Goal: Information Seeking & Learning: Understand process/instructions

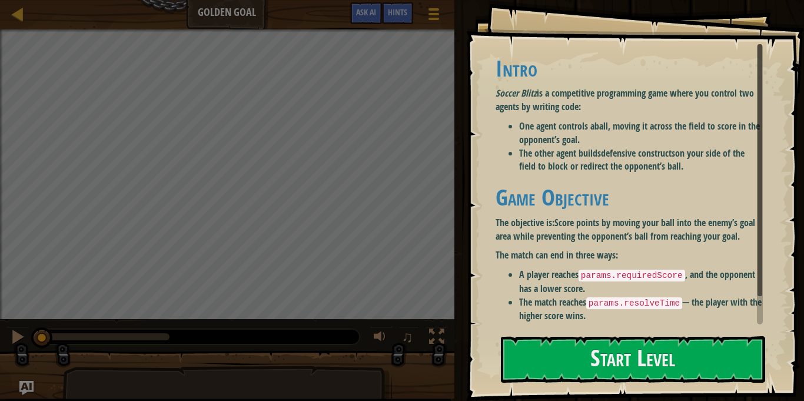
drag, startPoint x: 763, startPoint y: 148, endPoint x: 758, endPoint y: 170, distance: 23.0
click at [758, 170] on div "Goals Intro Soccer Blitz is a competitive programming game where you control tw…" at bounding box center [635, 200] width 338 height 401
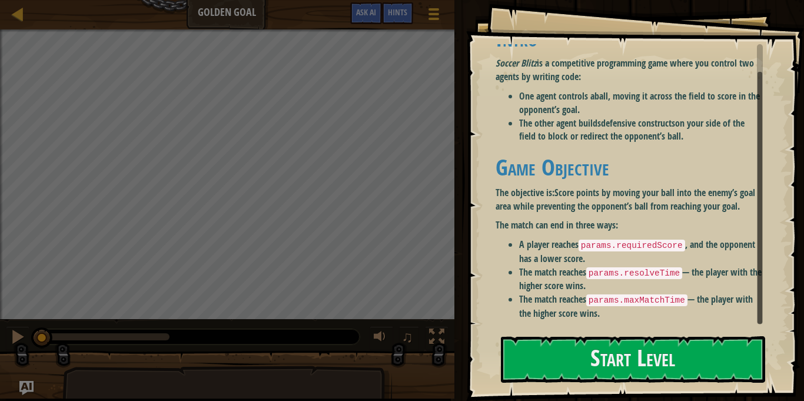
scroll to position [32, 0]
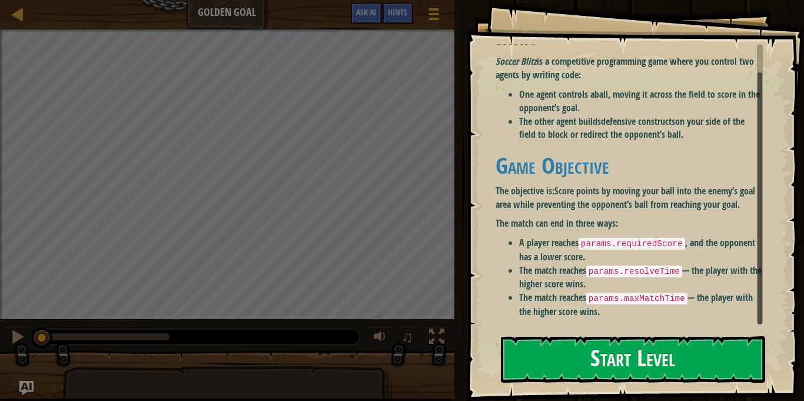
drag, startPoint x: 758, startPoint y: 170, endPoint x: 770, endPoint y: 234, distance: 65.3
click at [770, 234] on div "Goals Intro Soccer Blitz is a competitive programming game where you control tw…" at bounding box center [635, 200] width 338 height 401
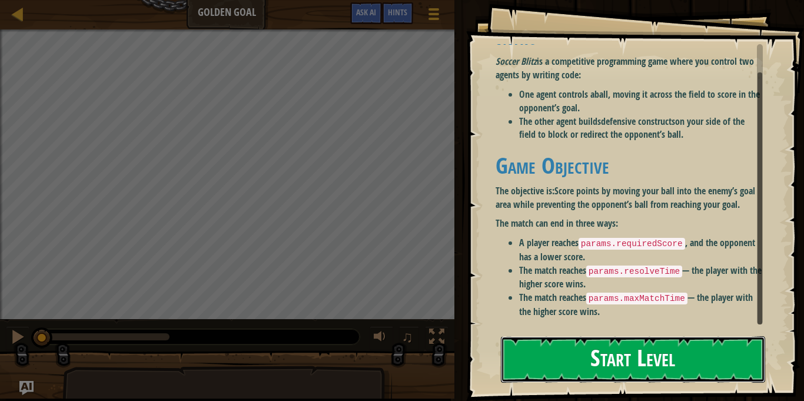
click at [728, 370] on button "Start Level" at bounding box center [633, 359] width 264 height 47
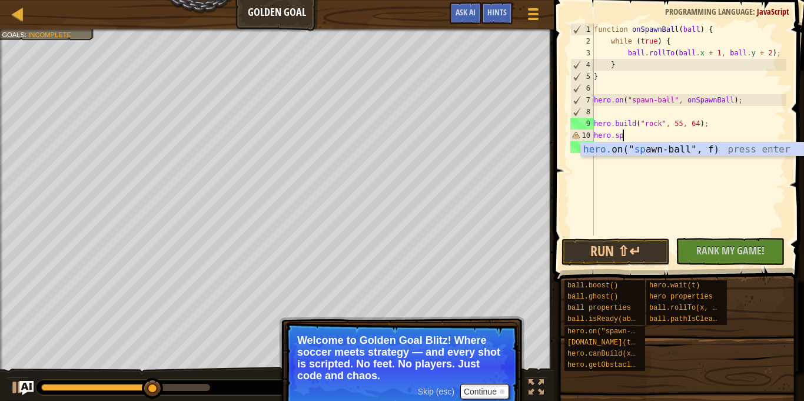
scroll to position [5, 4]
click at [684, 154] on div "hero. on(" spa wn-ball", f) press enter" at bounding box center [692, 164] width 223 height 42
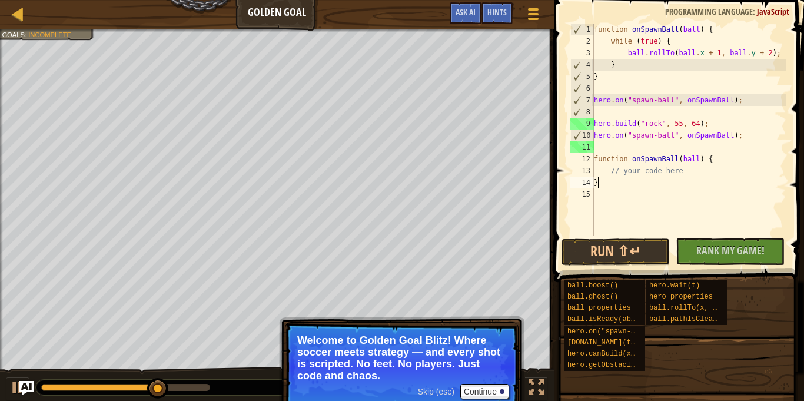
scroll to position [5, 0]
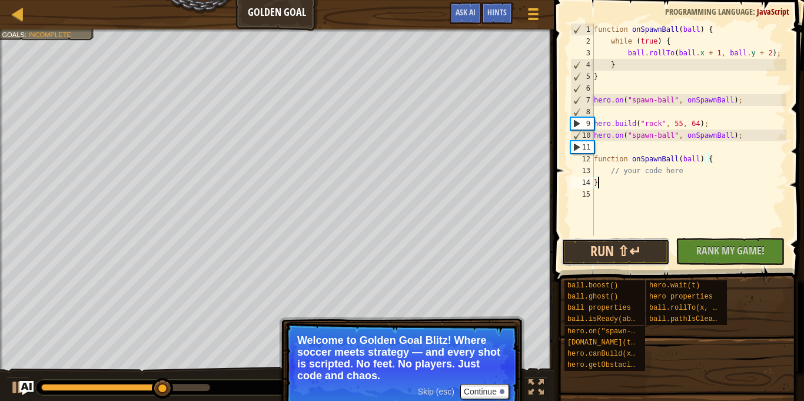
click at [634, 254] on button "Run ⇧↵" at bounding box center [616, 252] width 109 height 27
type textarea "}hero.on"
click at [489, 390] on button "Continue" at bounding box center [485, 391] width 49 height 15
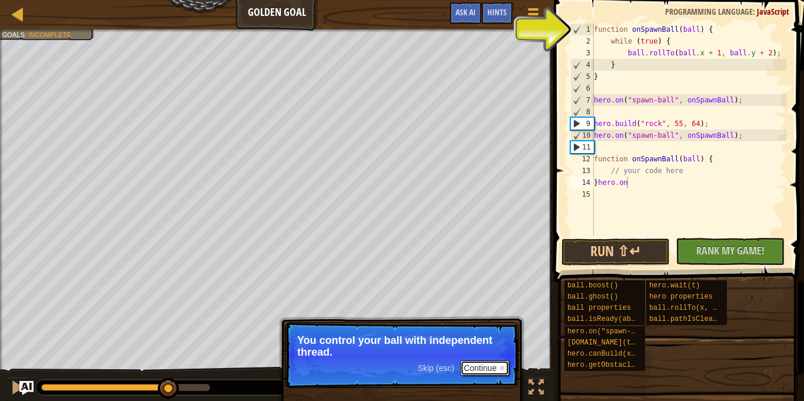
click at [489, 366] on button "Continue" at bounding box center [485, 367] width 49 height 15
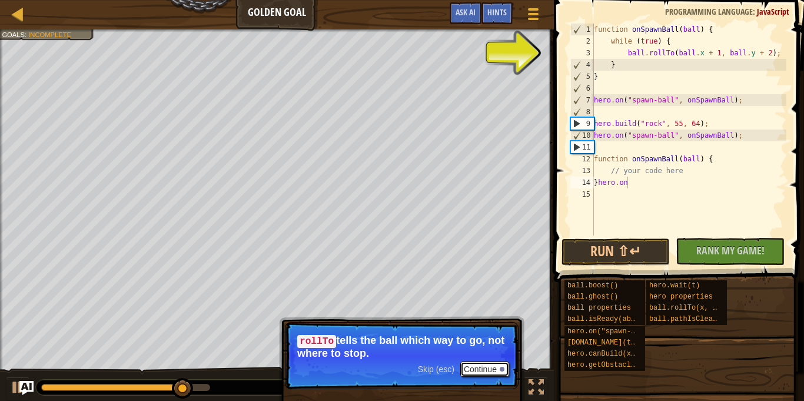
click at [486, 374] on button "Continue" at bounding box center [485, 369] width 49 height 15
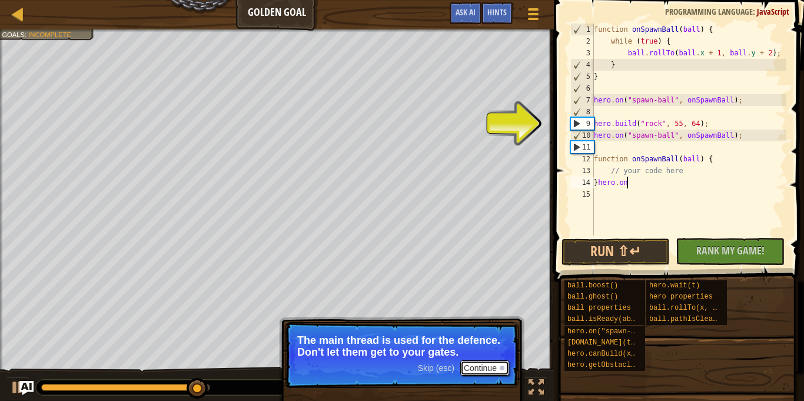
click at [485, 373] on button "Continue" at bounding box center [485, 367] width 49 height 15
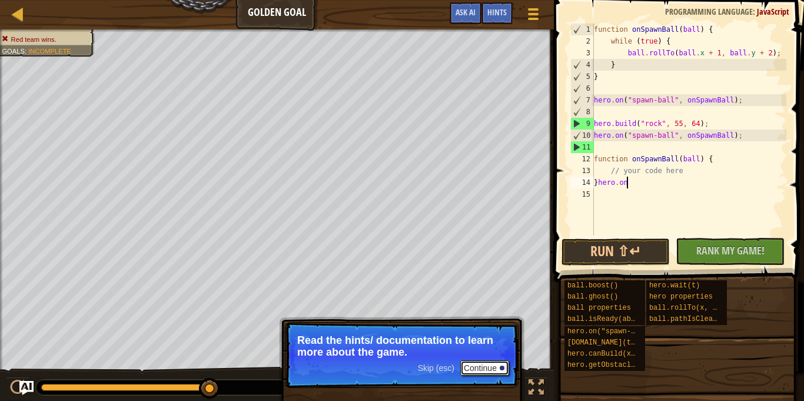
click at [483, 368] on button "Continue" at bounding box center [485, 367] width 49 height 15
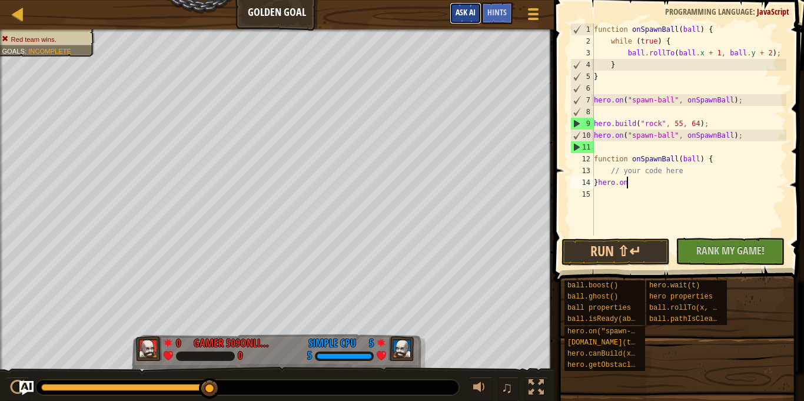
click at [469, 9] on span "Ask AI" at bounding box center [466, 11] width 20 height 11
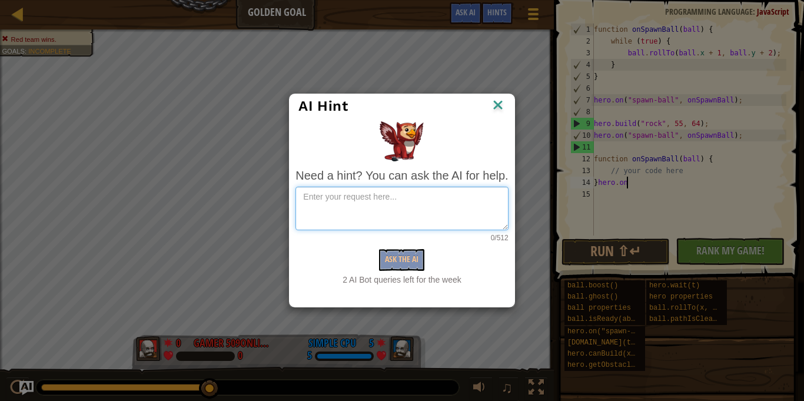
click at [435, 199] on textarea at bounding box center [402, 209] width 213 height 44
type textarea "I need to win"
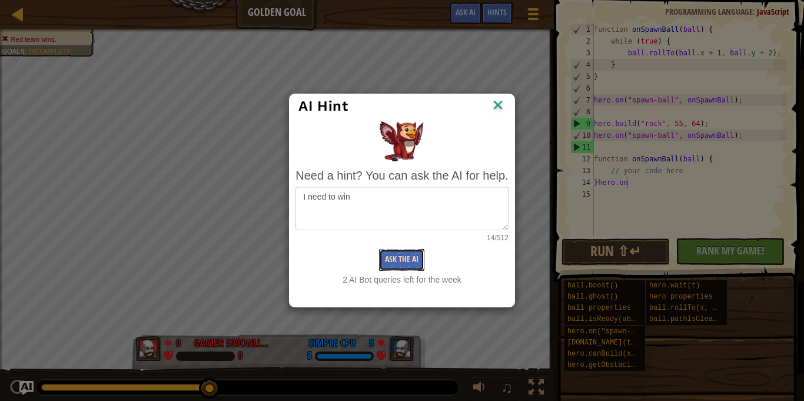
click at [401, 266] on button "Ask the AI" at bounding box center [401, 260] width 45 height 22
